Goal: Transaction & Acquisition: Purchase product/service

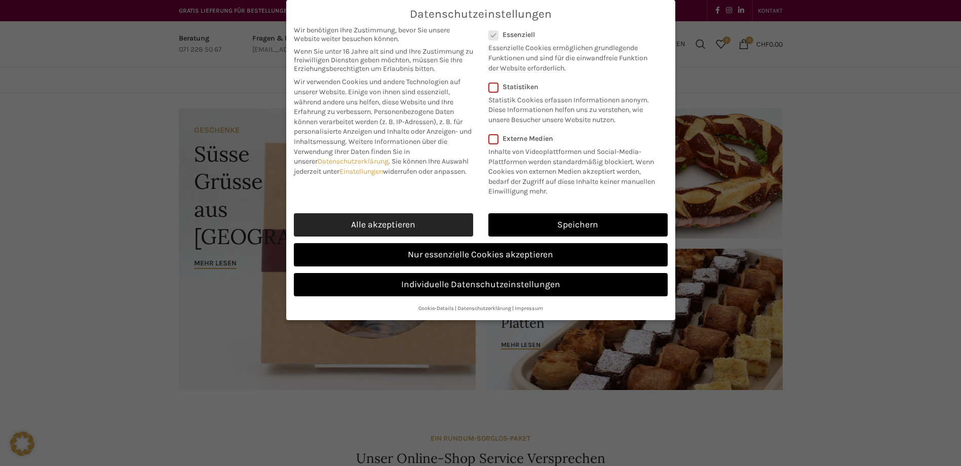
click at [413, 223] on link "Alle akzeptieren" at bounding box center [383, 224] width 179 height 23
checkbox input "true"
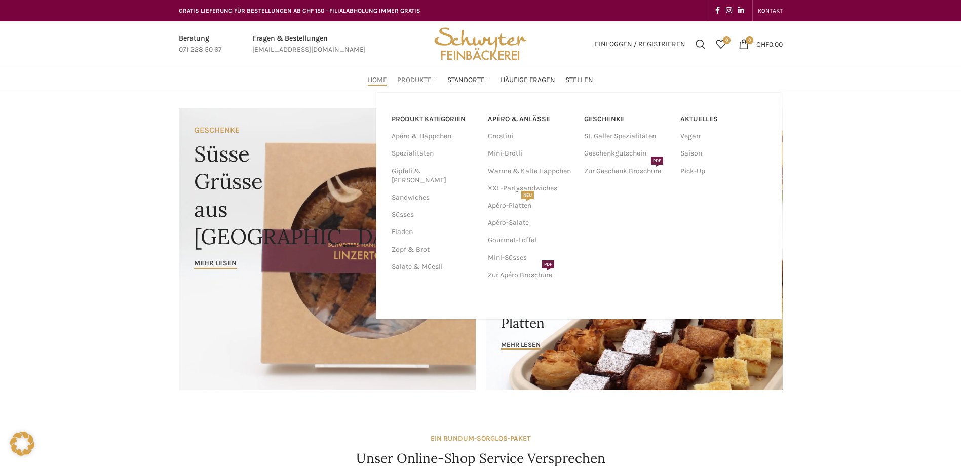
click at [401, 83] on span "Produkte" at bounding box center [414, 80] width 34 height 10
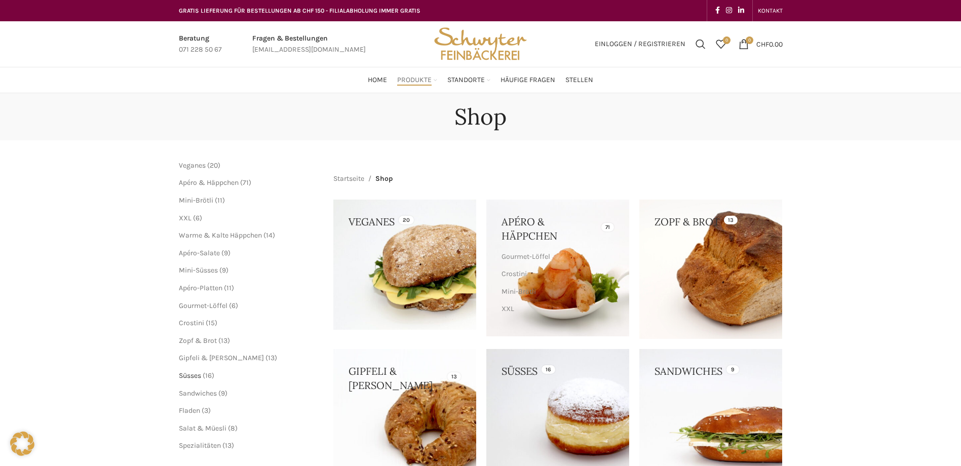
click at [193, 377] on span "Süsses" at bounding box center [190, 375] width 22 height 9
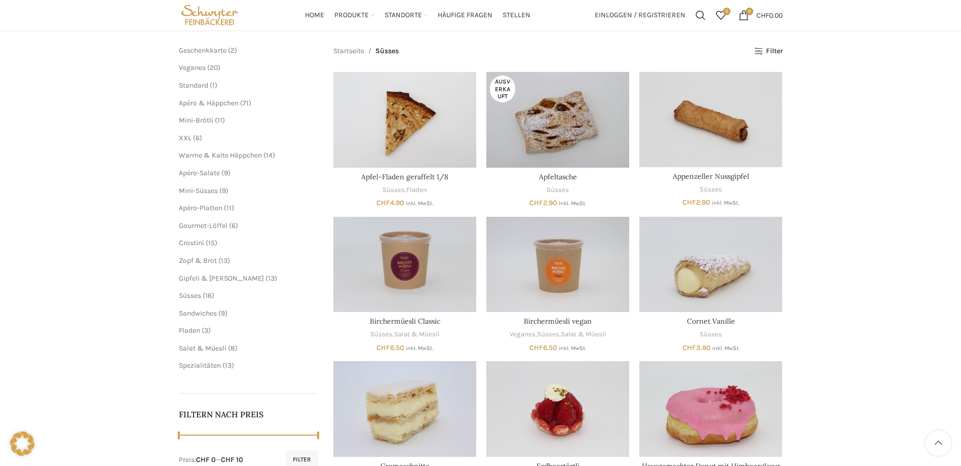
scroll to position [114, 0]
